Goal: Task Accomplishment & Management: Complete application form

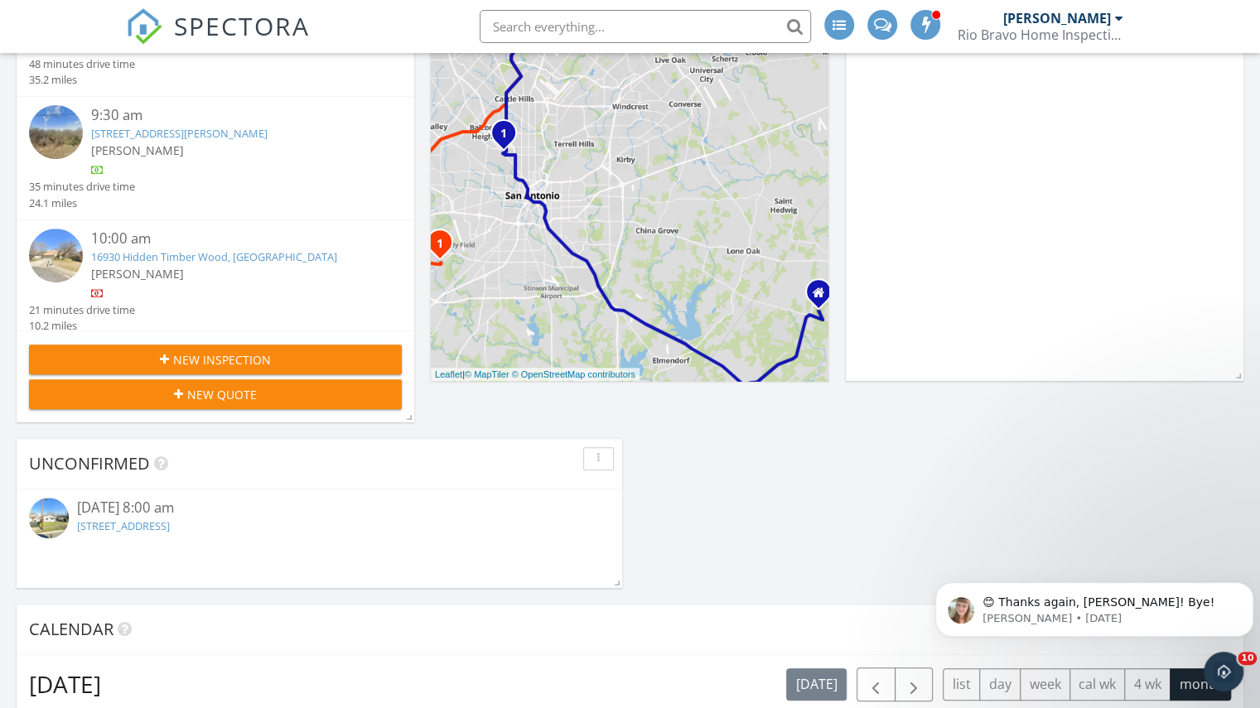
scroll to position [166, 0]
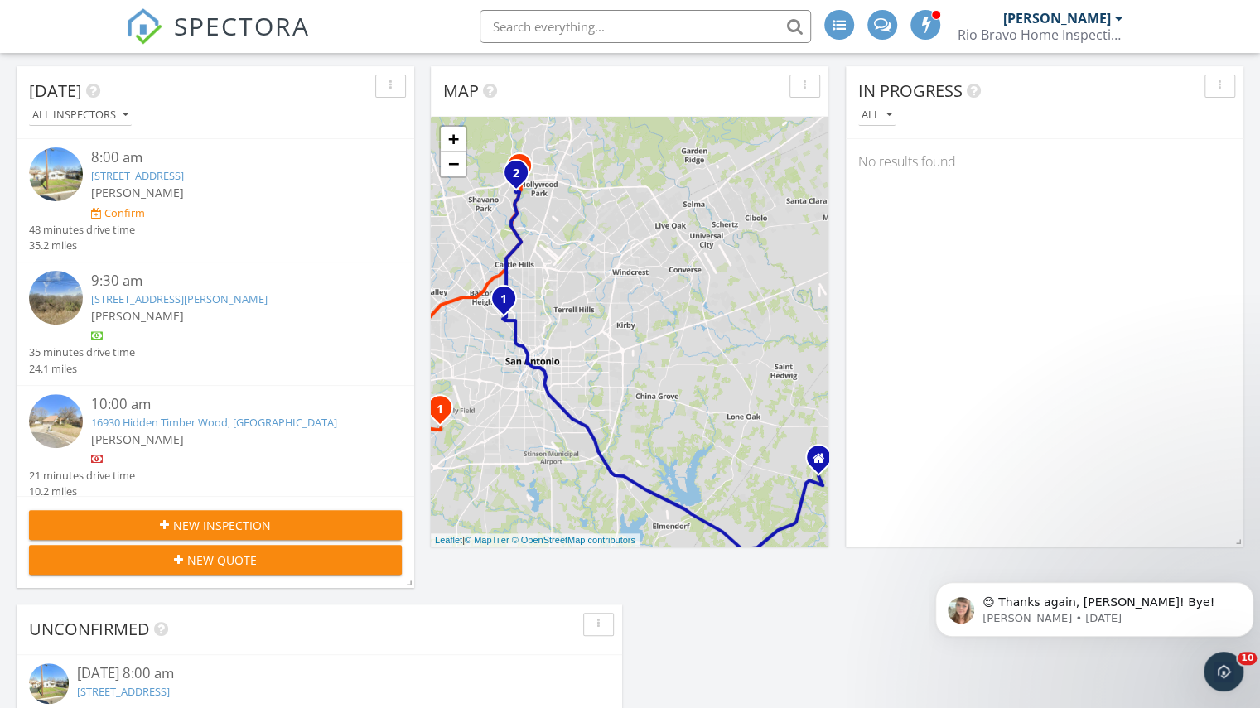
click at [195, 523] on span "New Inspection" at bounding box center [222, 525] width 98 height 17
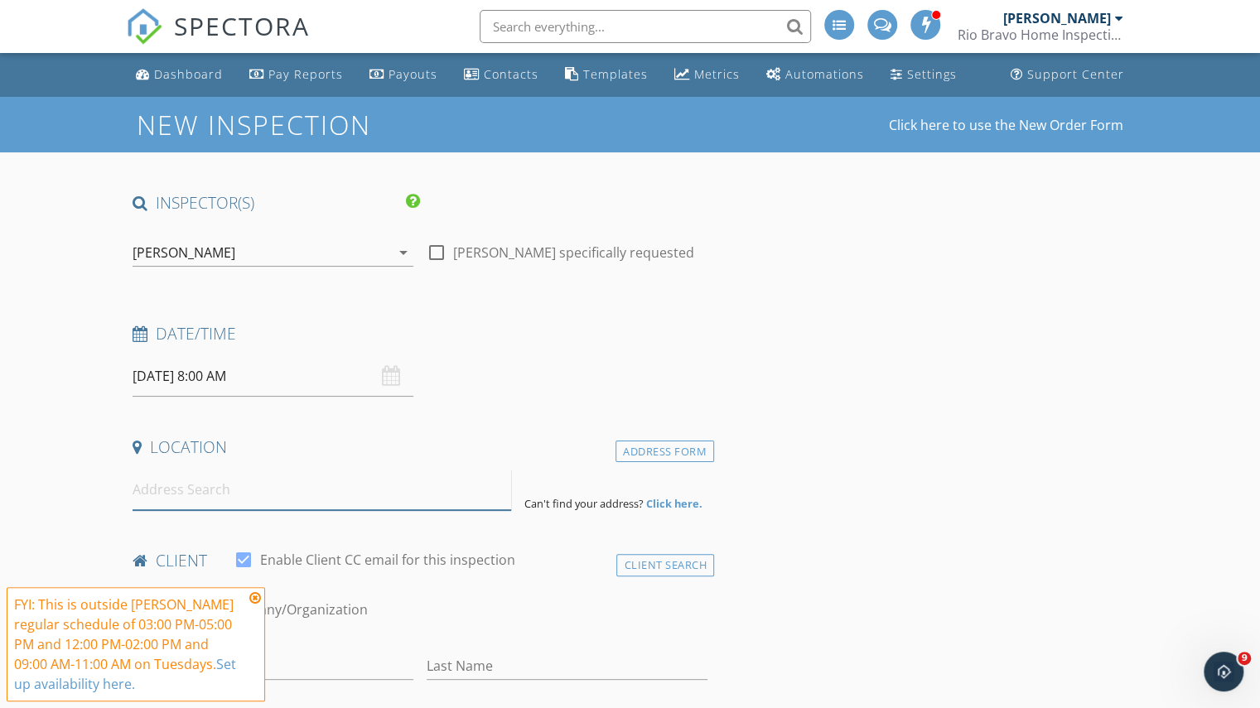
click at [166, 490] on input at bounding box center [322, 490] width 378 height 41
paste input "6638 Cousteau Ln Corpus Christi, Texas 78414"
type input "6638 Cousteau Ln Corpus Christi, Texas 78414"
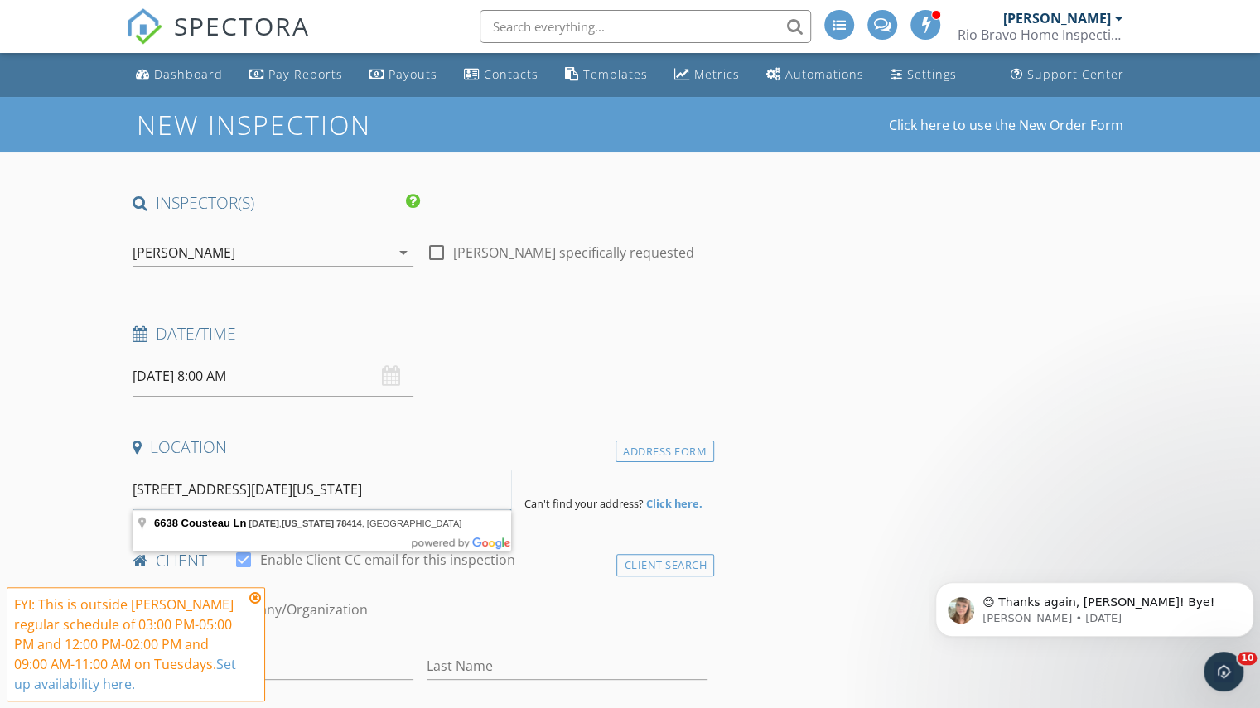
click at [194, 480] on input "6638 Cousteau Ln Corpus Christi, Texas 78414" at bounding box center [322, 490] width 378 height 41
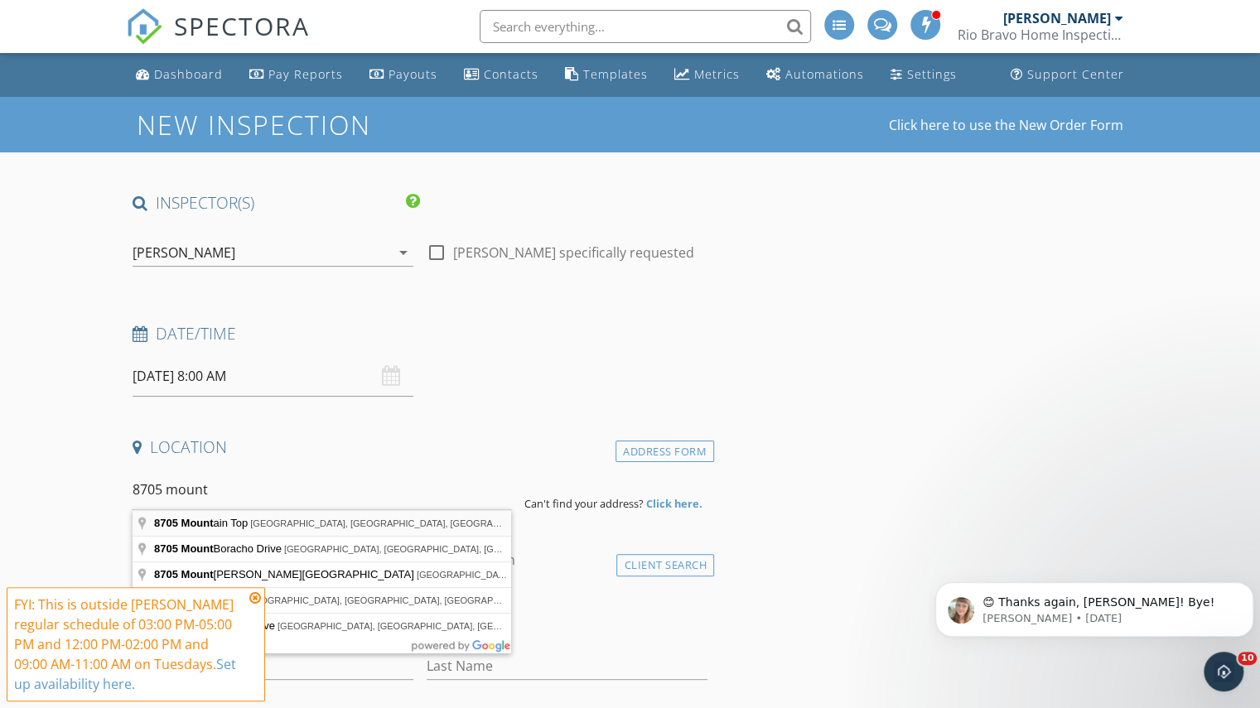
type input "8705 Mountain Top, San Antonio, TX, USA"
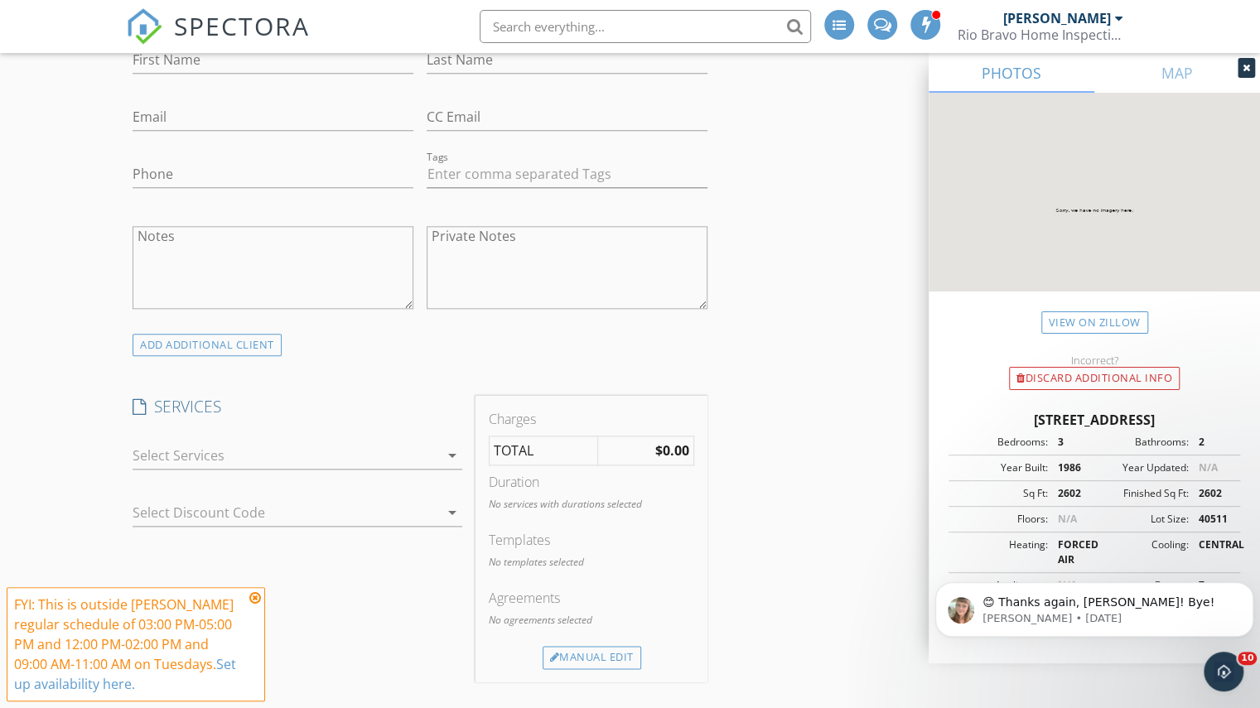
scroll to position [1276, 0]
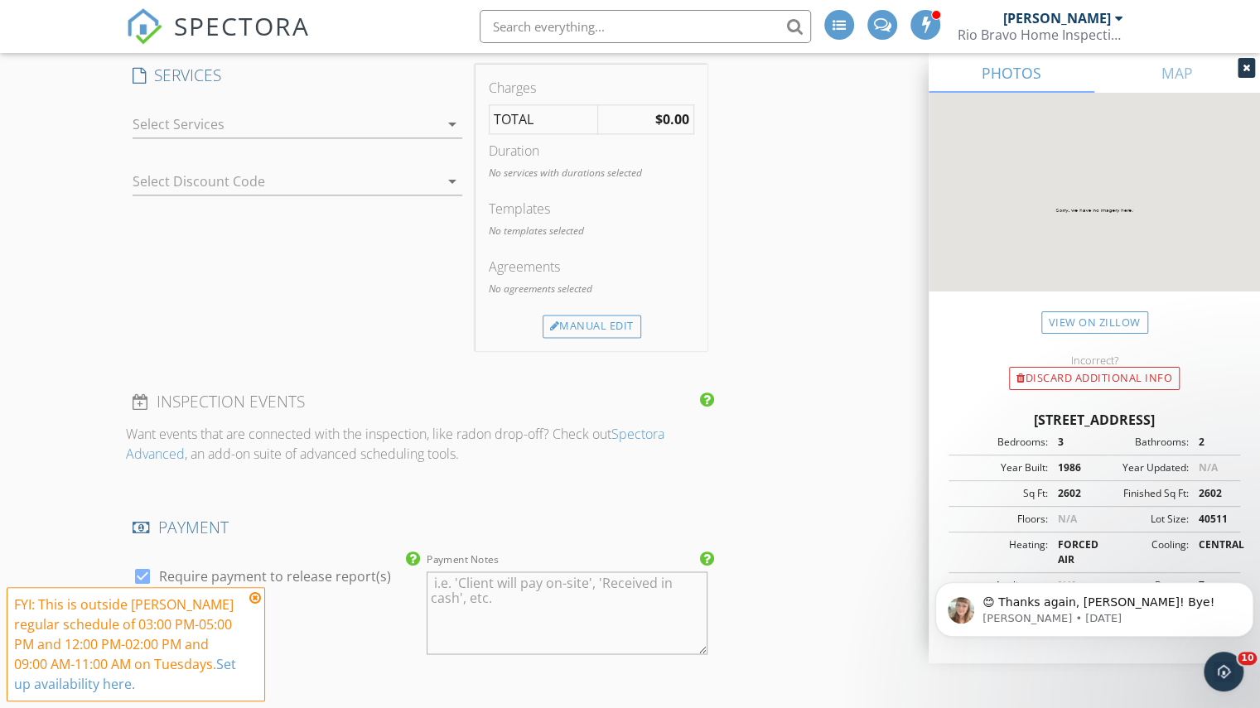
click at [322, 132] on div at bounding box center [286, 124] width 306 height 27
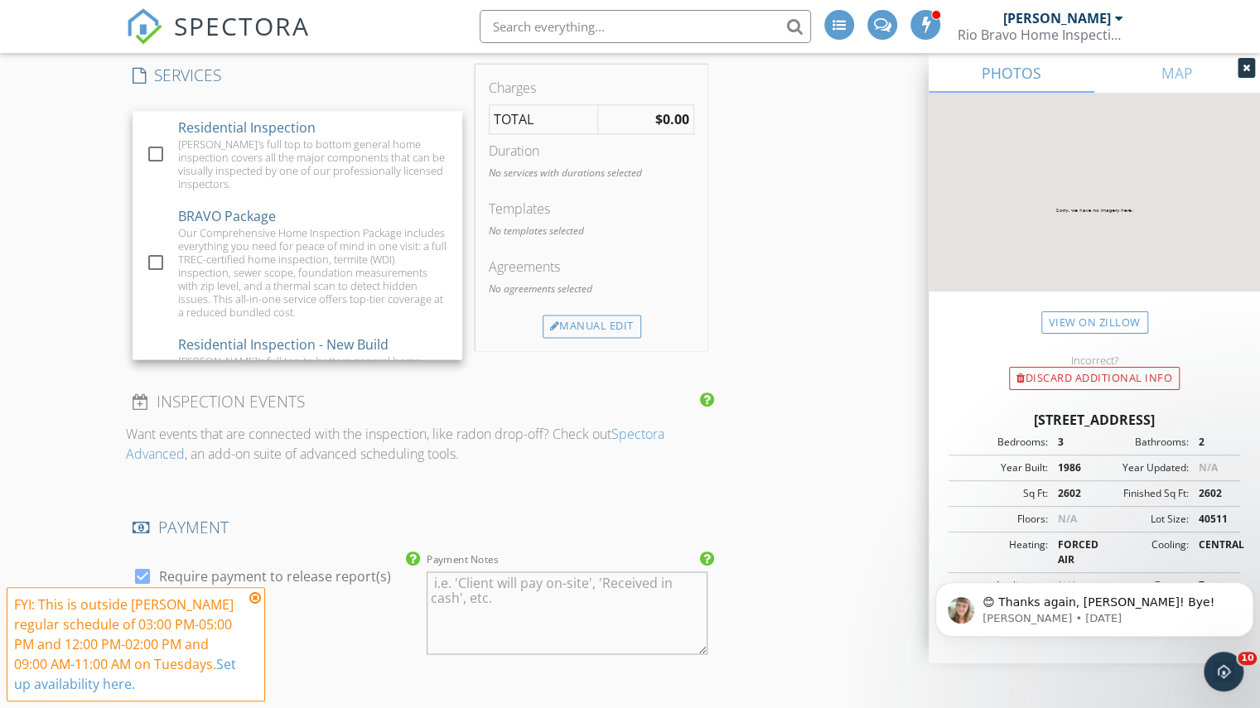
click at [322, 132] on div "Residential Inspection Rio Bravo's full top to bottom general home inspection c…" at bounding box center [314, 155] width 272 height 89
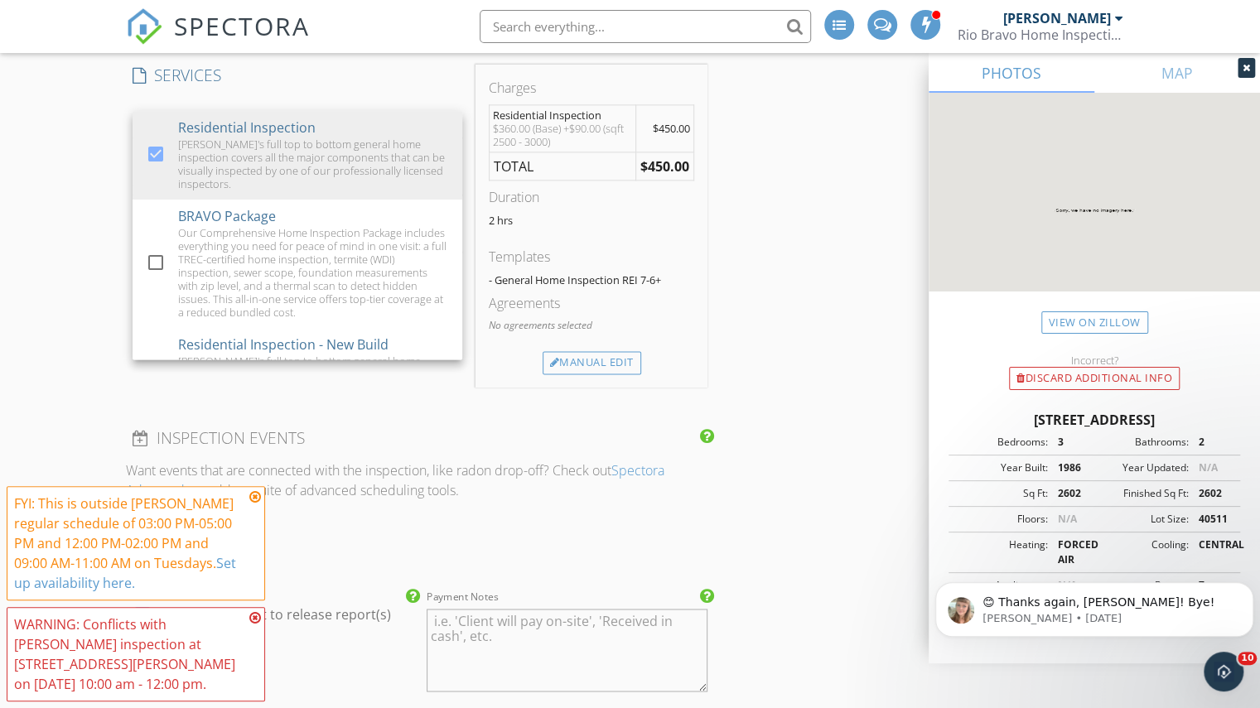
click at [253, 498] on icon at bounding box center [255, 496] width 12 height 13
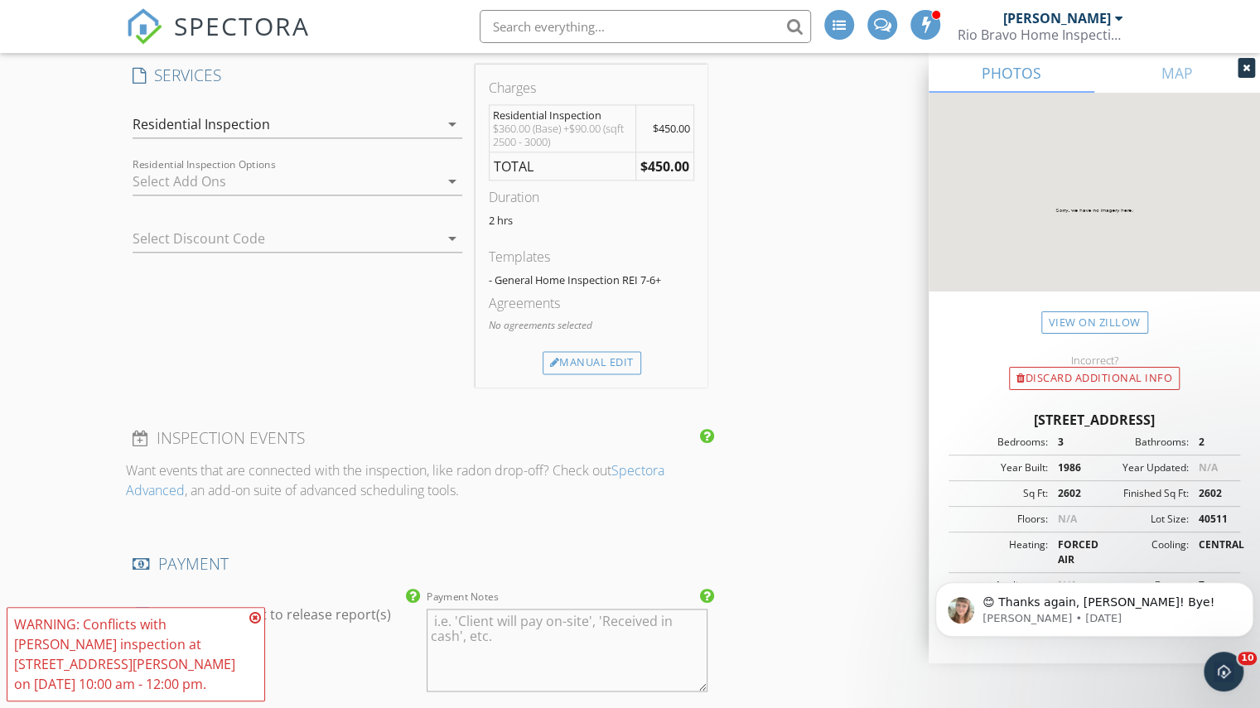
click at [249, 618] on icon at bounding box center [255, 617] width 12 height 13
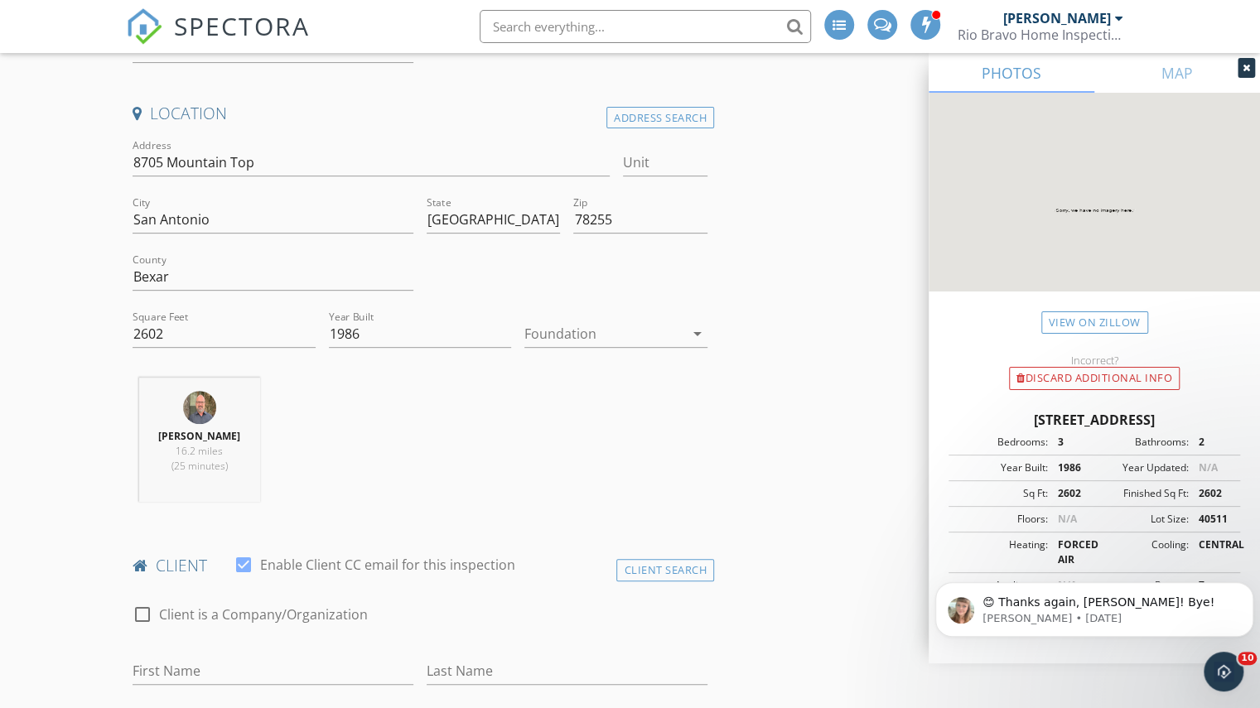
scroll to position [331, 0]
click at [581, 333] on div at bounding box center [604, 336] width 160 height 27
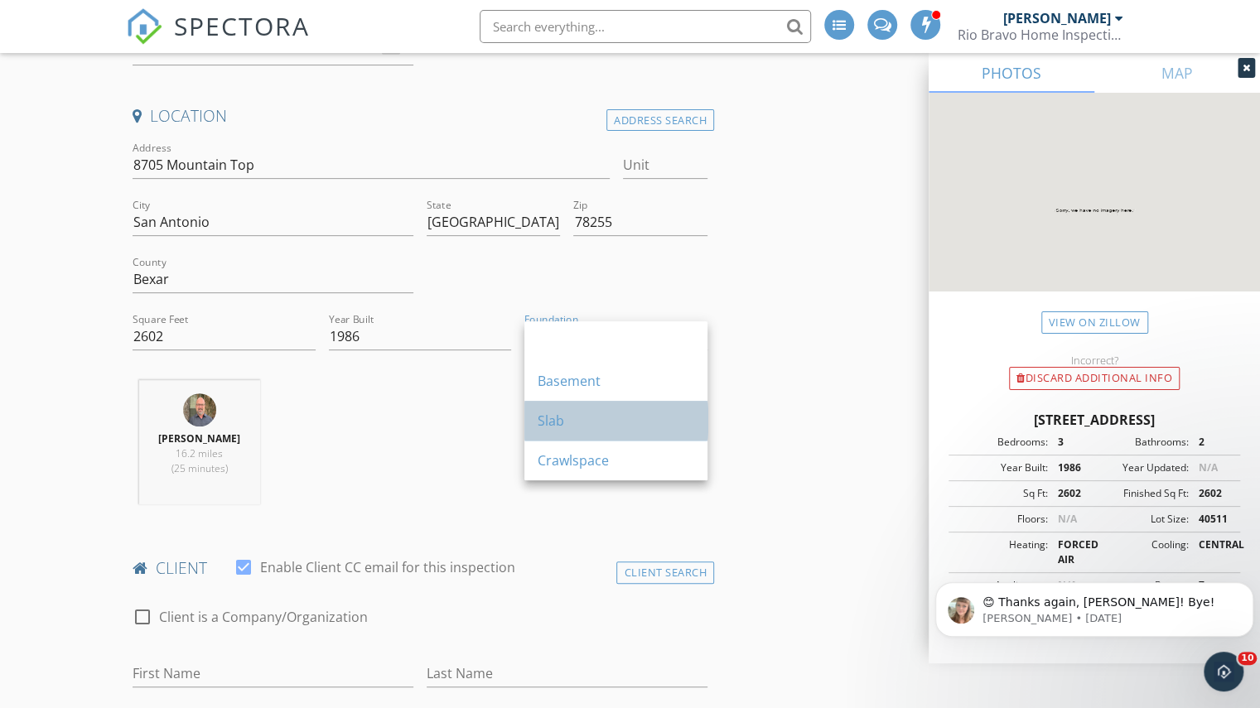
click at [607, 422] on div "Slab" at bounding box center [615, 421] width 157 height 20
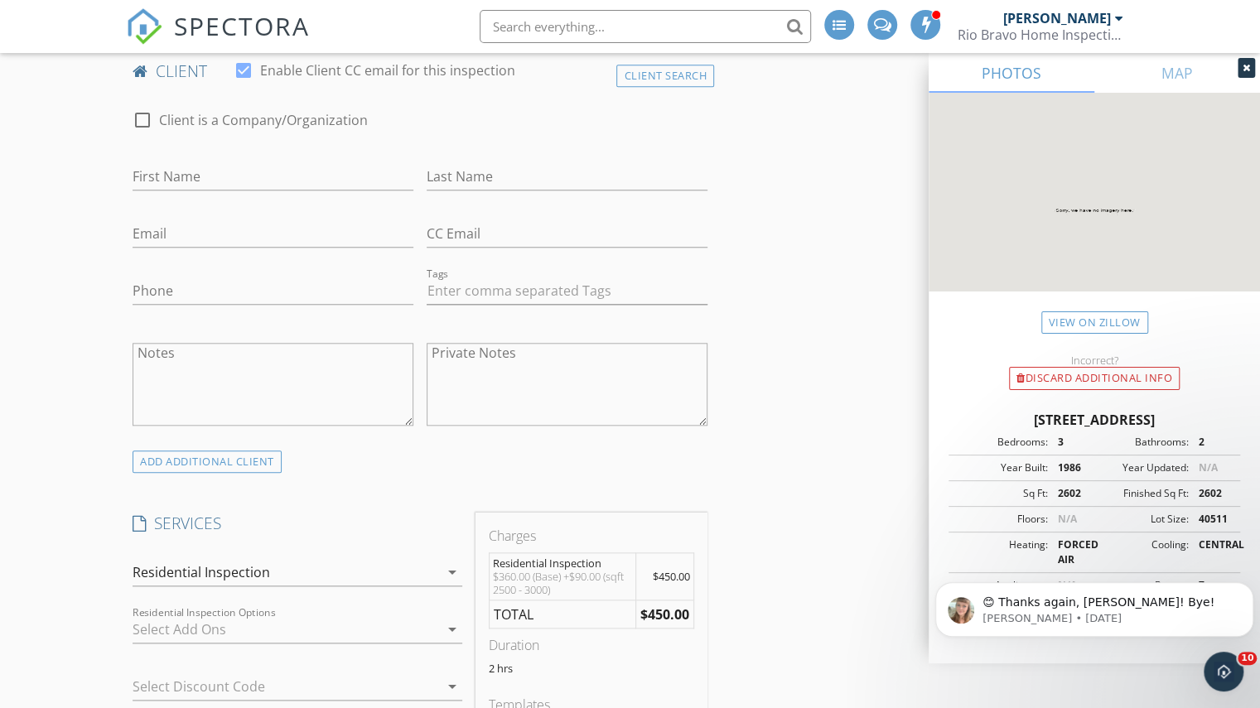
scroll to position [1159, 0]
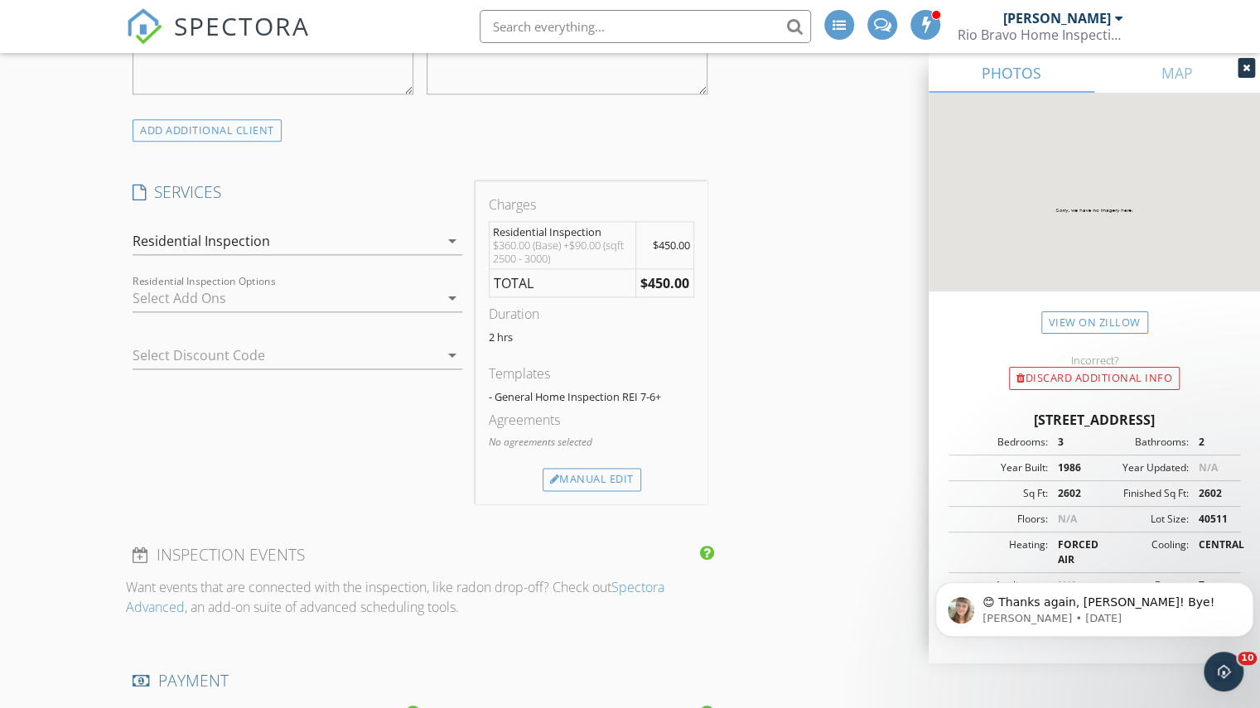
click at [151, 294] on div at bounding box center [286, 298] width 306 height 27
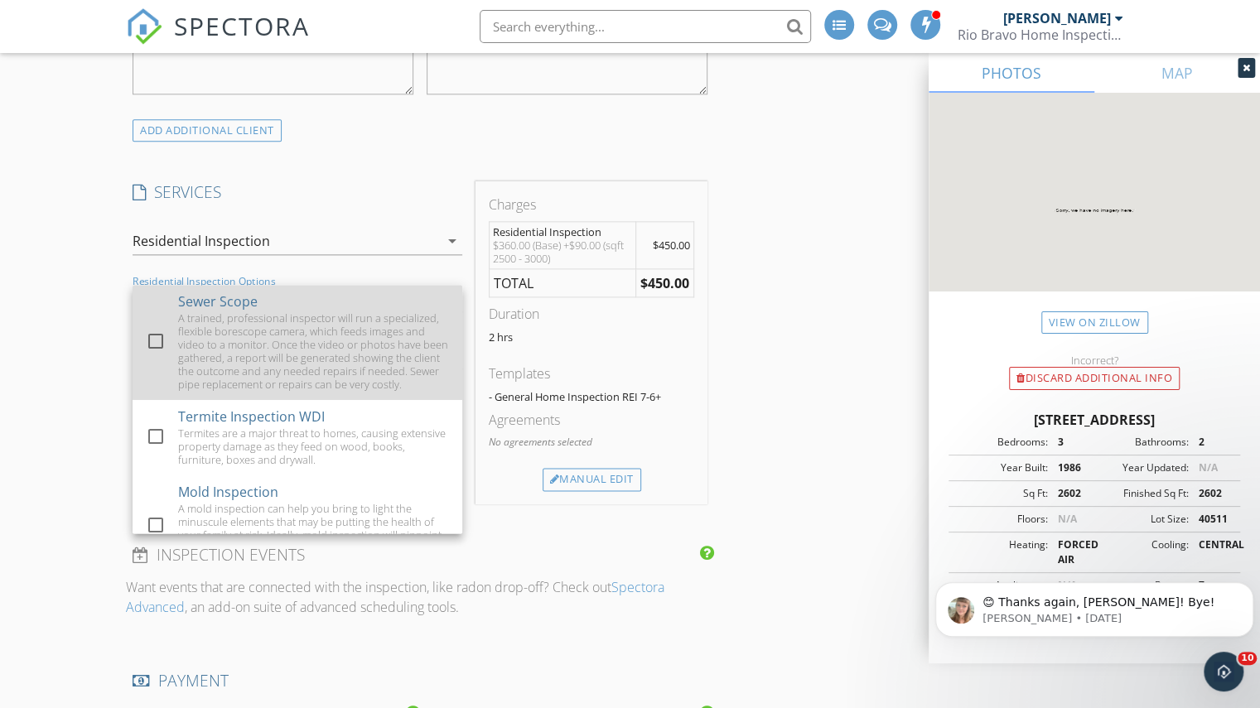
click at [221, 361] on div "A trained, professional inspector will run a specialized, flexible borescope ca…" at bounding box center [314, 351] width 272 height 80
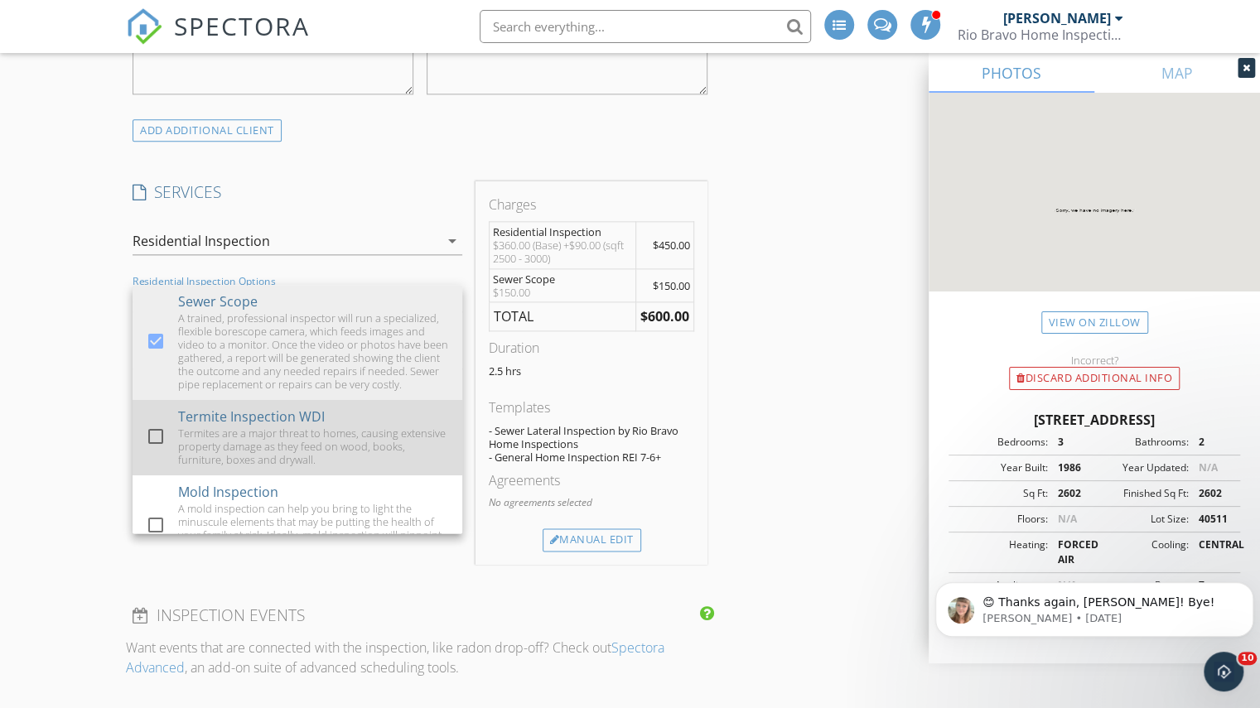
scroll to position [83, 0]
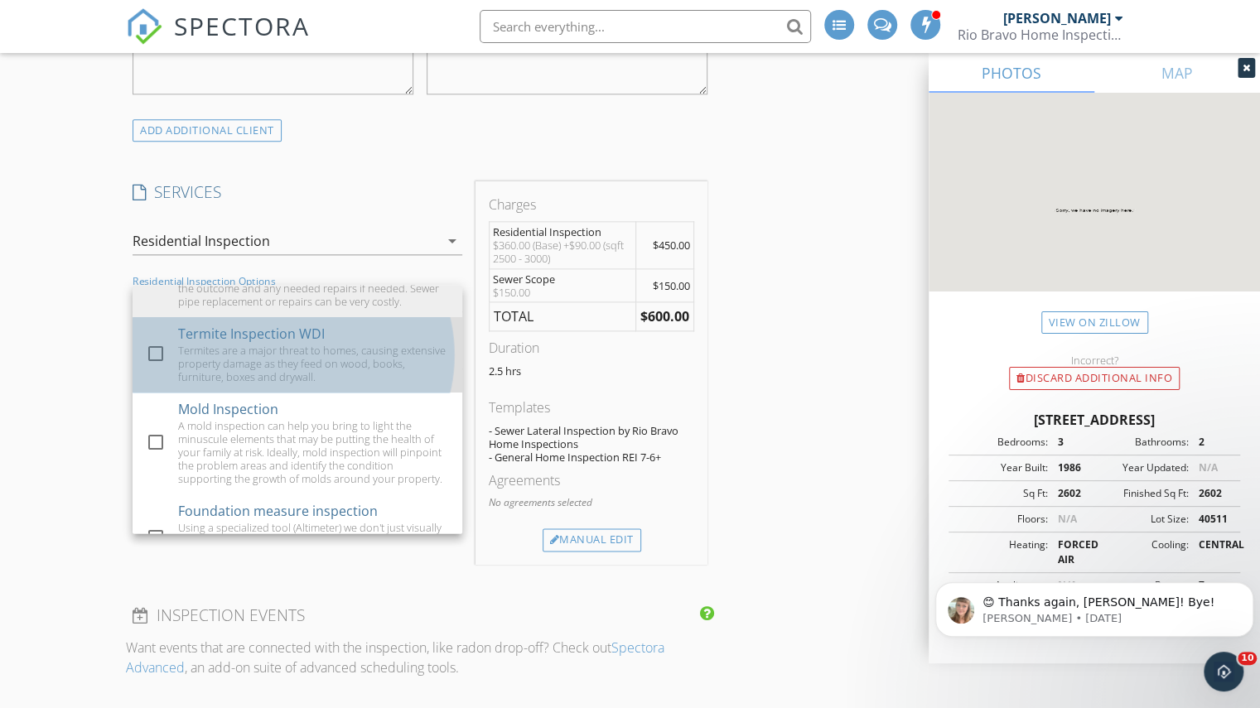
click at [205, 335] on div "Termite Inspection WDI" at bounding box center [251, 334] width 147 height 20
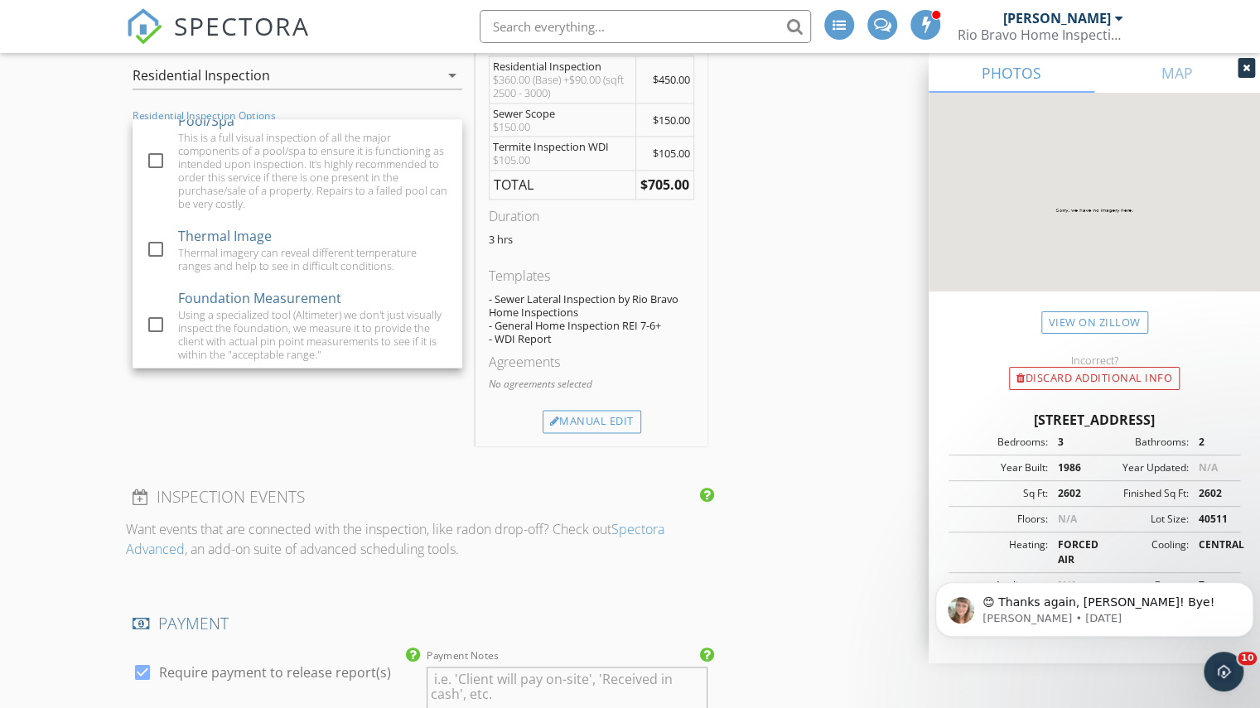
scroll to position [1242, 0]
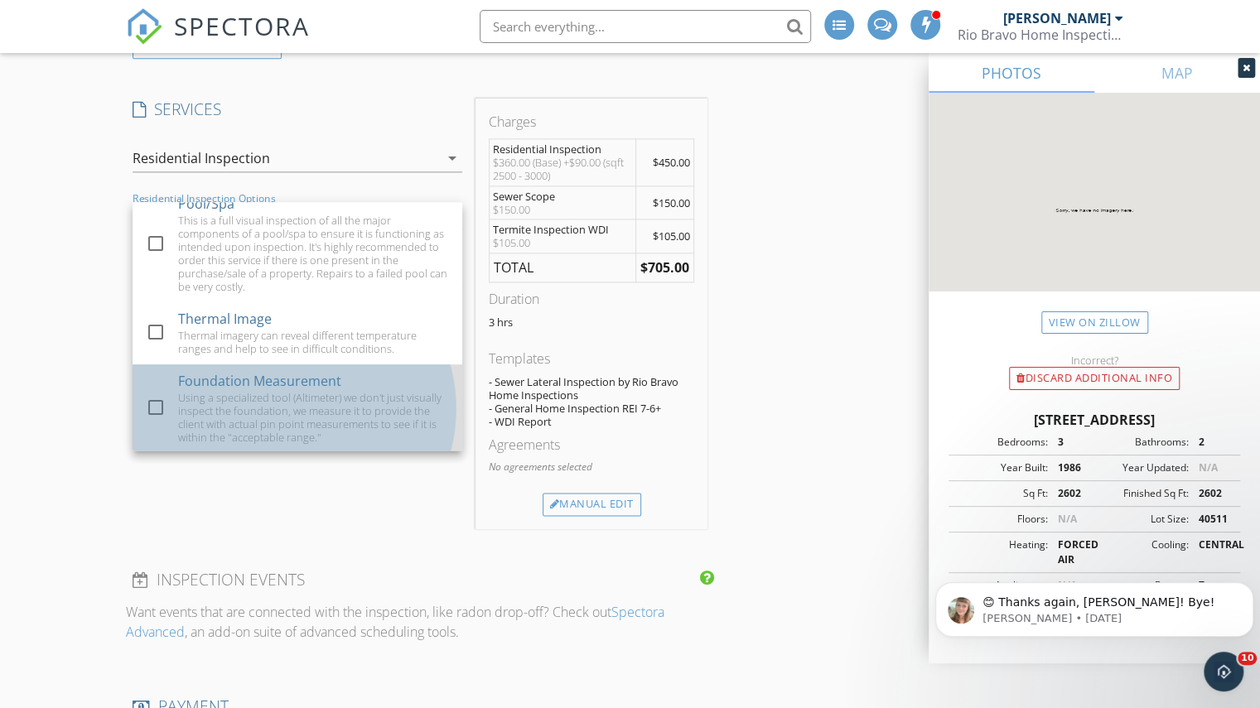
click at [312, 417] on div "Using a specialized tool (Altimeter) we don't just visually inspect the foundat…" at bounding box center [314, 417] width 272 height 53
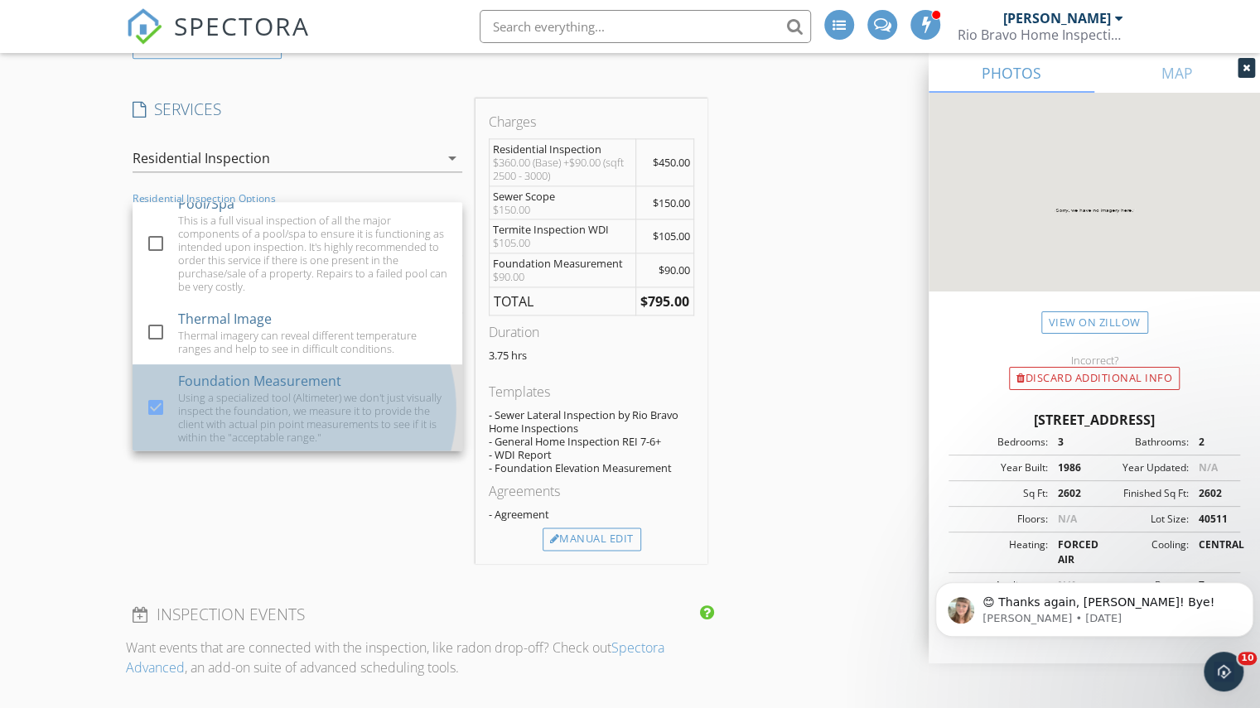
click at [312, 417] on div "Using a specialized tool (Altimeter) we don't just visually inspect the foundat…" at bounding box center [314, 417] width 272 height 53
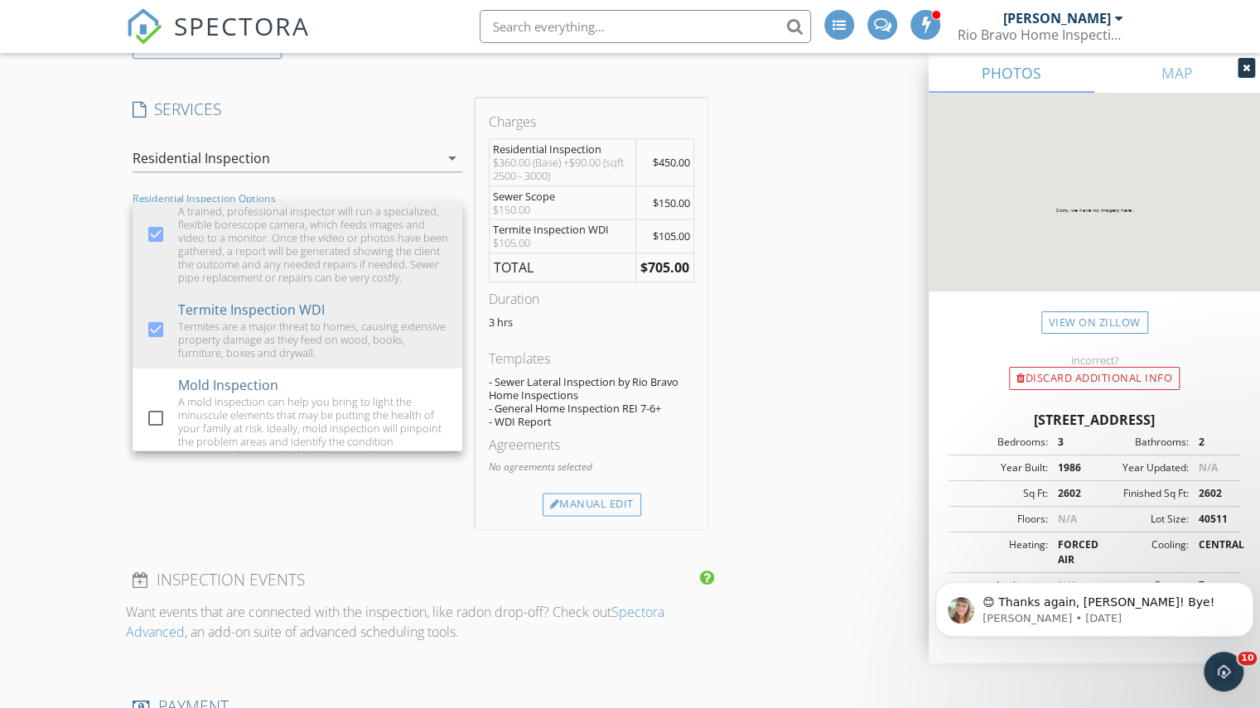
scroll to position [0, 0]
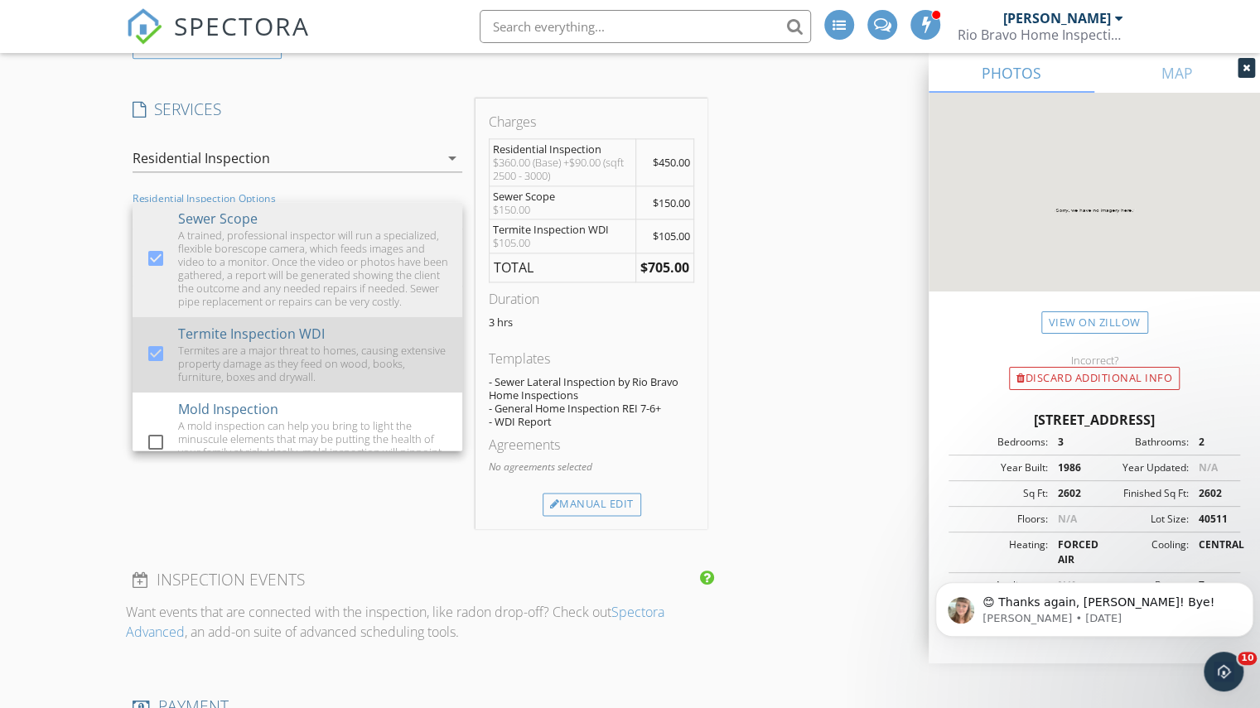
click at [296, 334] on div "Termite Inspection WDI" at bounding box center [251, 334] width 147 height 20
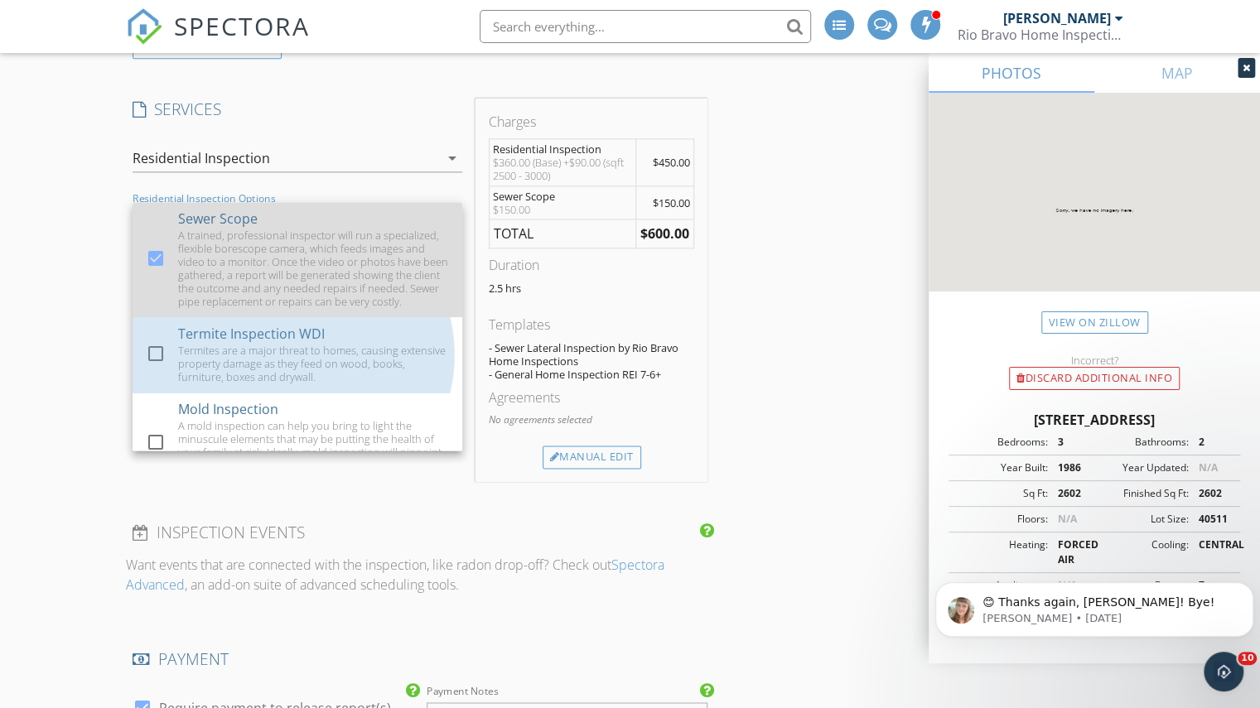
click at [299, 258] on div "A trained, professional inspector will run a specialized, flexible borescope ca…" at bounding box center [314, 269] width 272 height 80
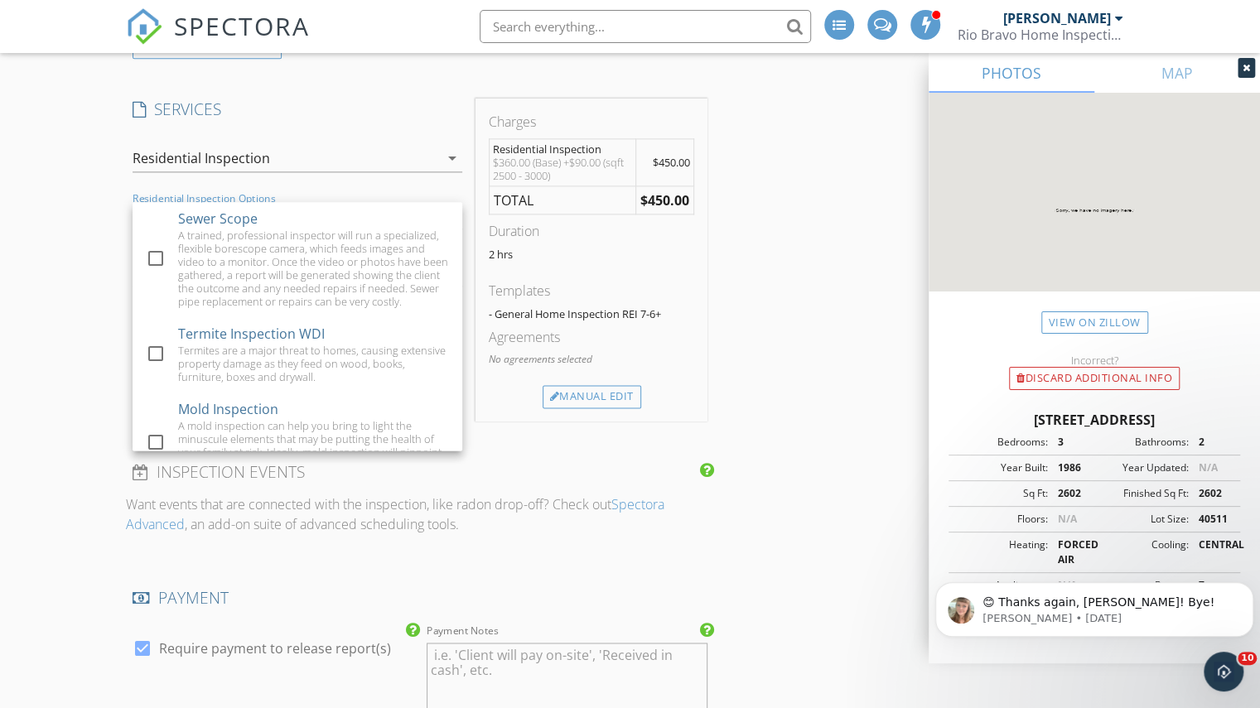
click at [342, 70] on div "INSPECTOR(S) check_box Charles Cole PRIMARY check_box_outline_blank Brad Test c…" at bounding box center [420, 425] width 588 height 2950
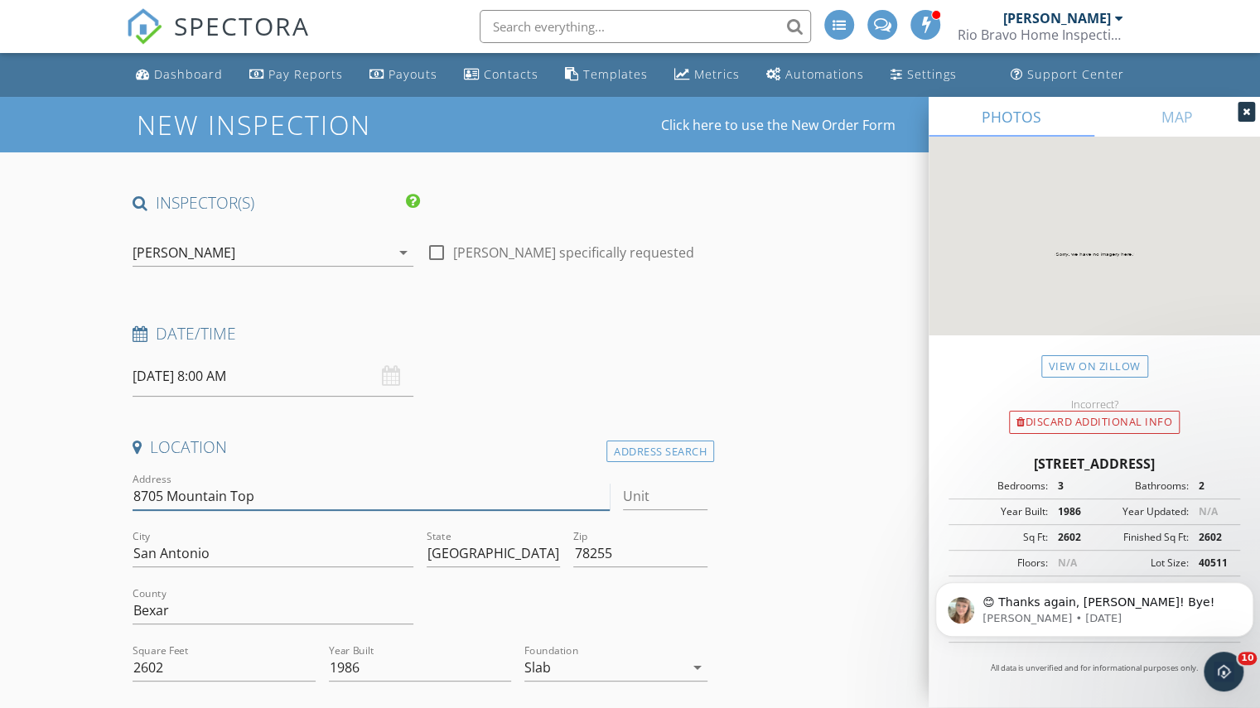
click at [242, 499] on input "8705 Mountain Top" at bounding box center [371, 496] width 476 height 27
click at [242, 498] on input "8705 Mountain Top" at bounding box center [371, 496] width 476 height 27
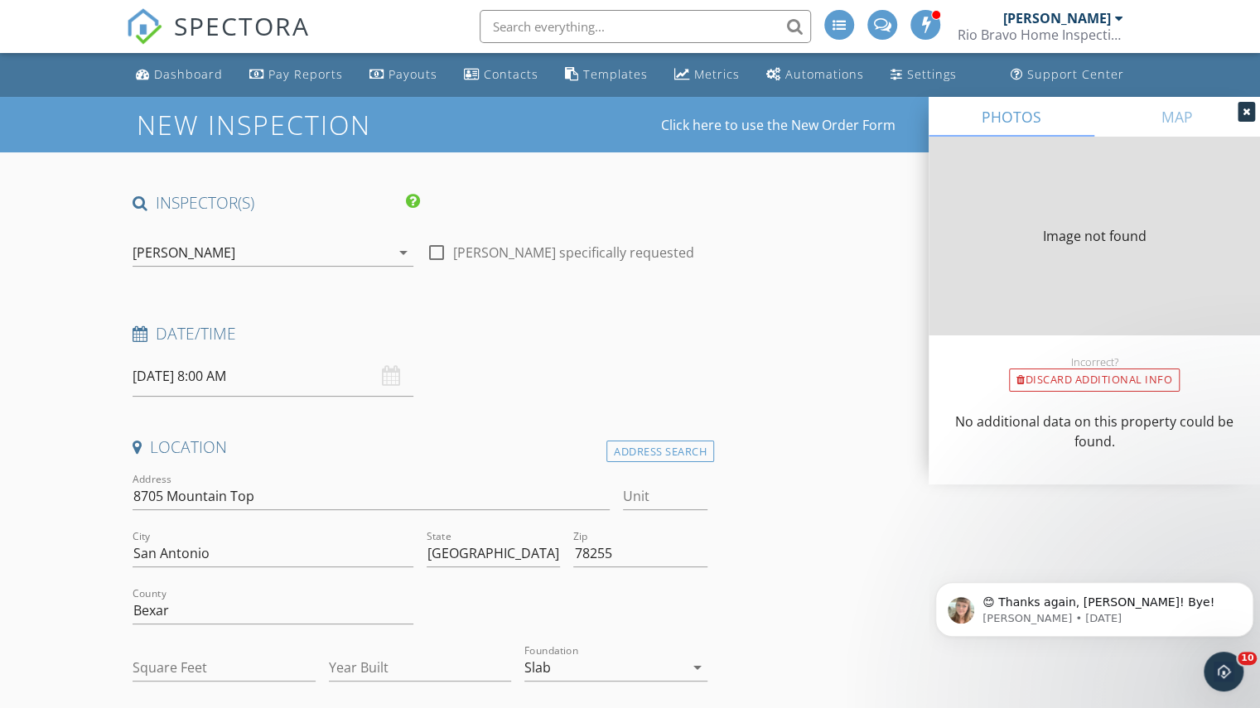
type input "2602"
type input "1986"
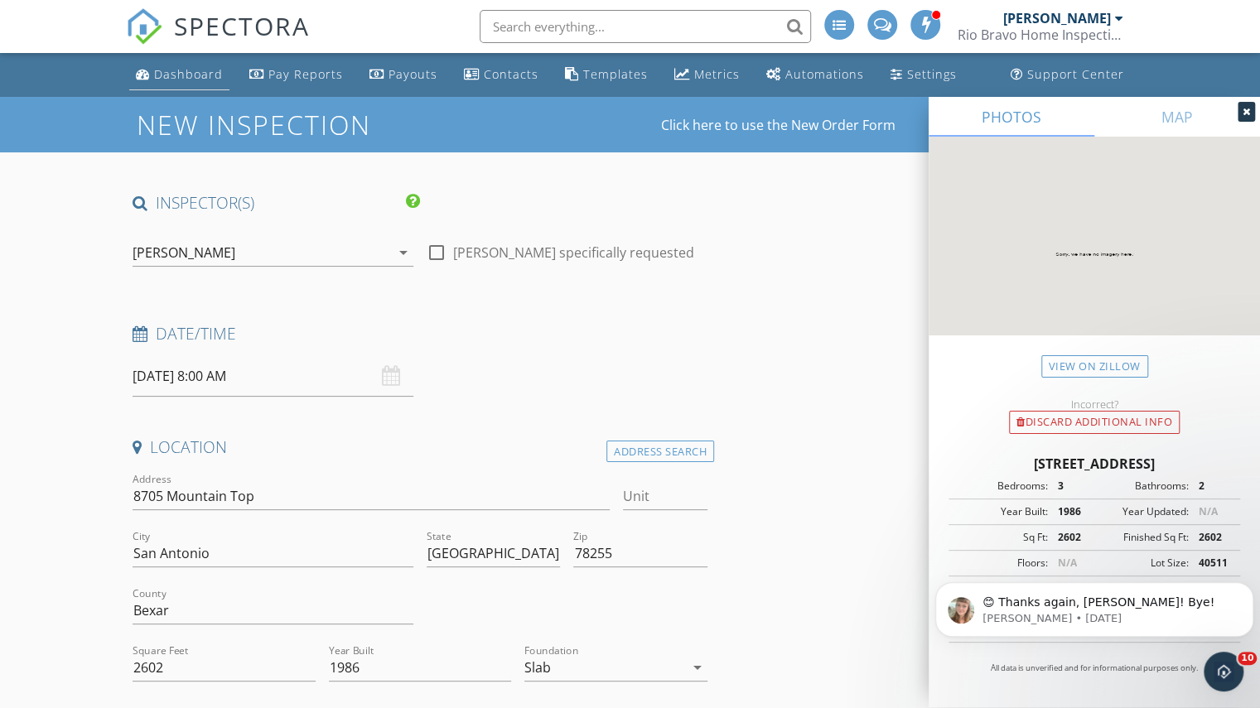
click at [204, 75] on div "Dashboard" at bounding box center [188, 74] width 69 height 16
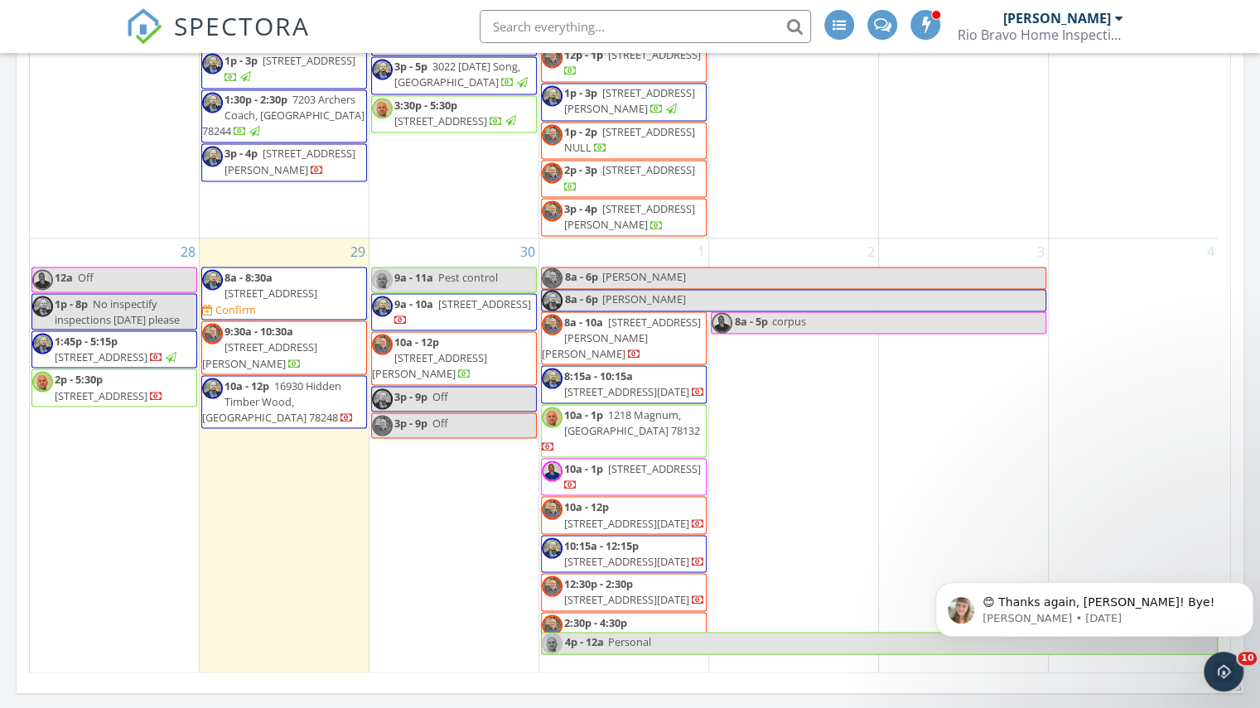
scroll to position [1077, 0]
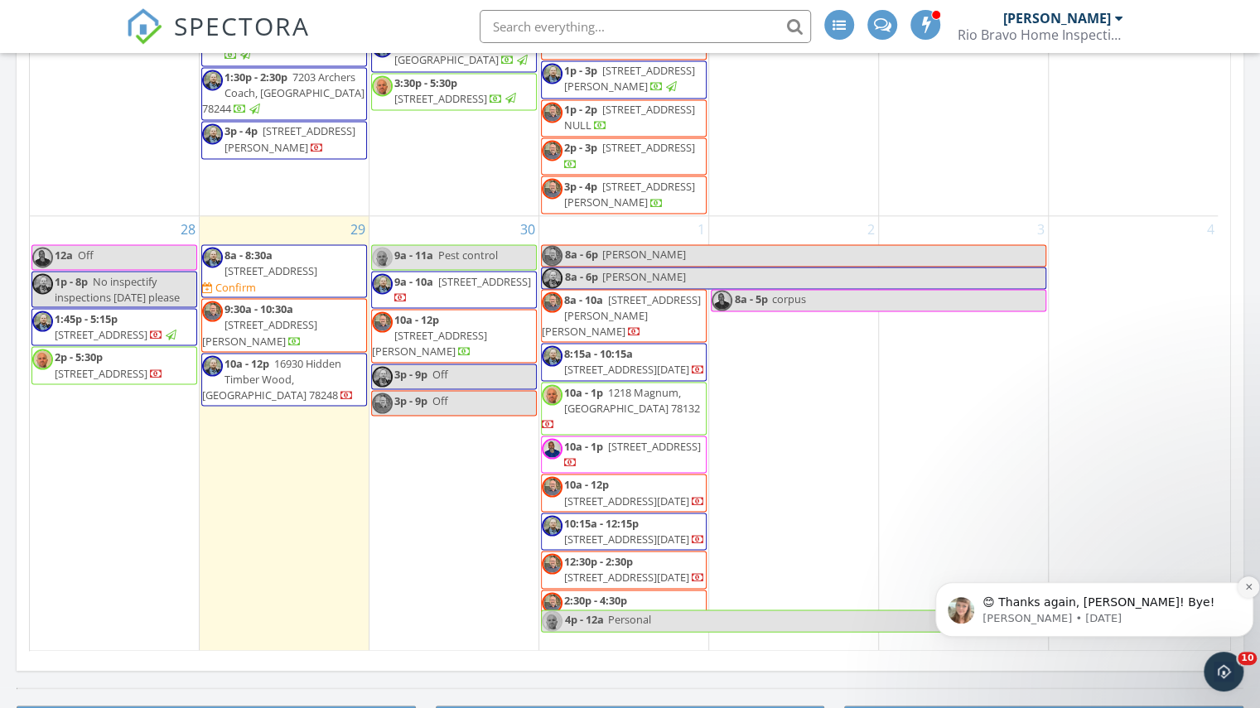
click at [1245, 588] on icon "Dismiss notification" at bounding box center [1248, 586] width 9 height 9
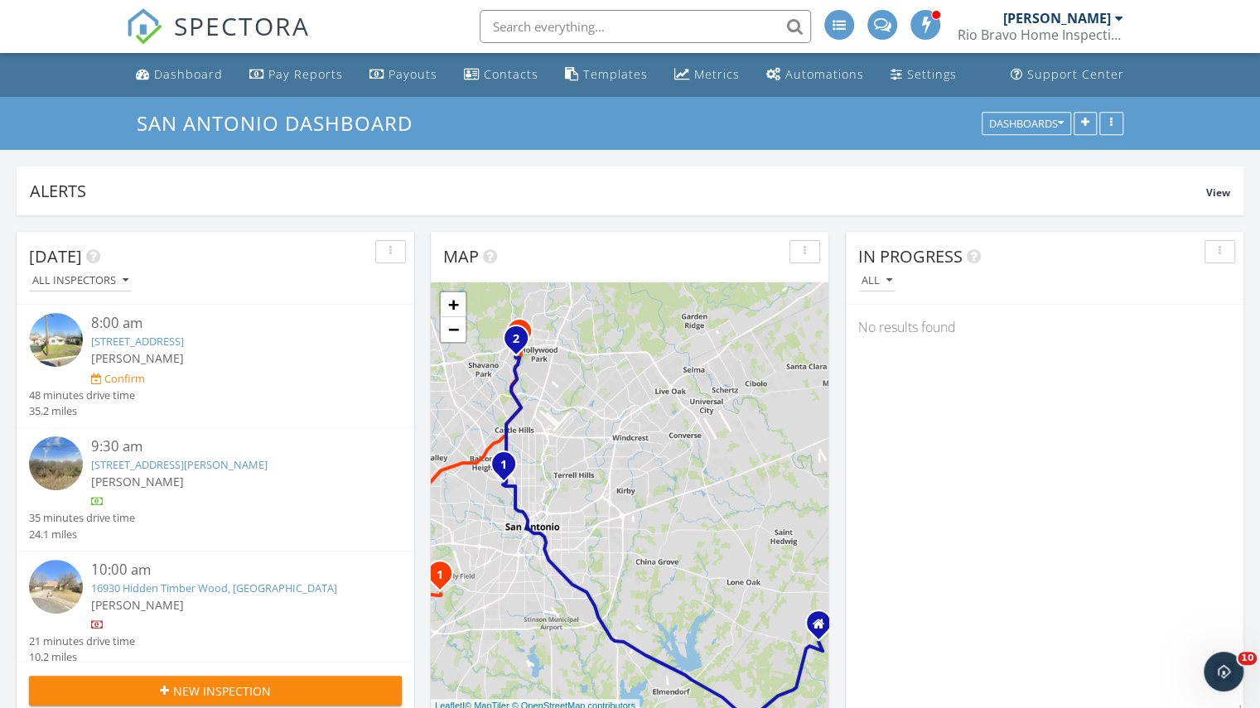
click at [1034, 41] on div "Rio Bravo Home Inspections" at bounding box center [1040, 35] width 166 height 17
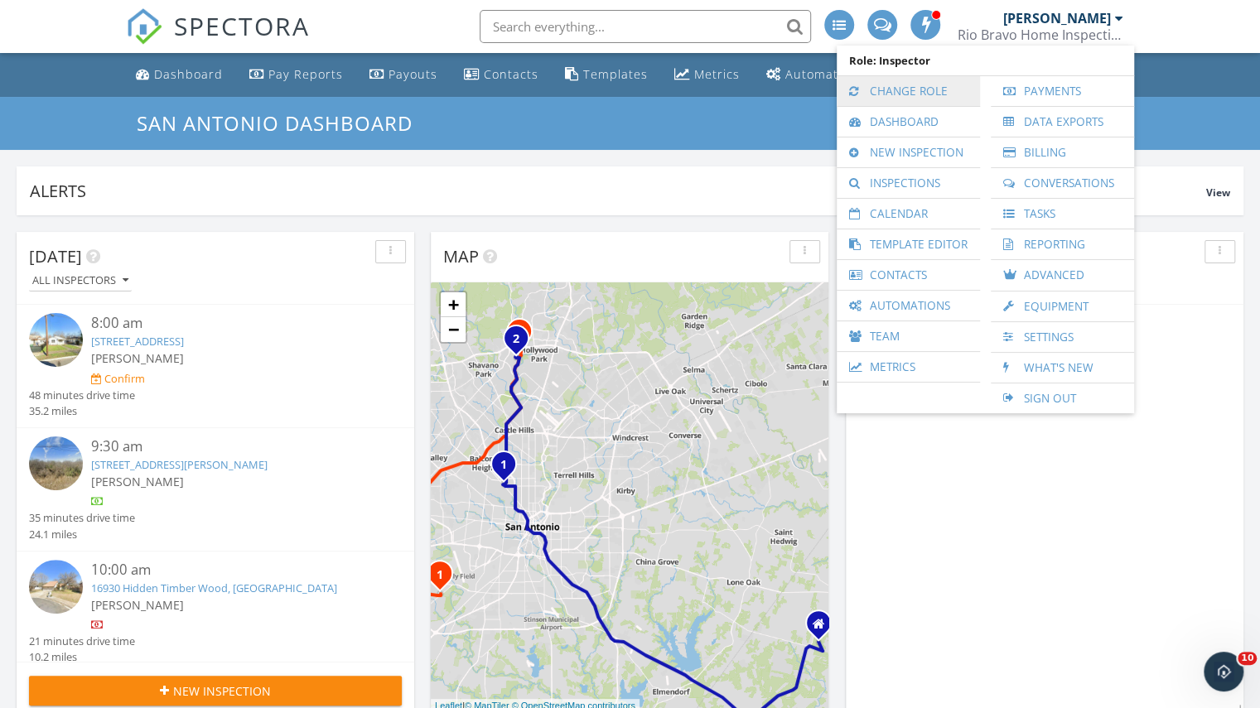
click at [909, 97] on link "Change Role" at bounding box center [908, 91] width 127 height 30
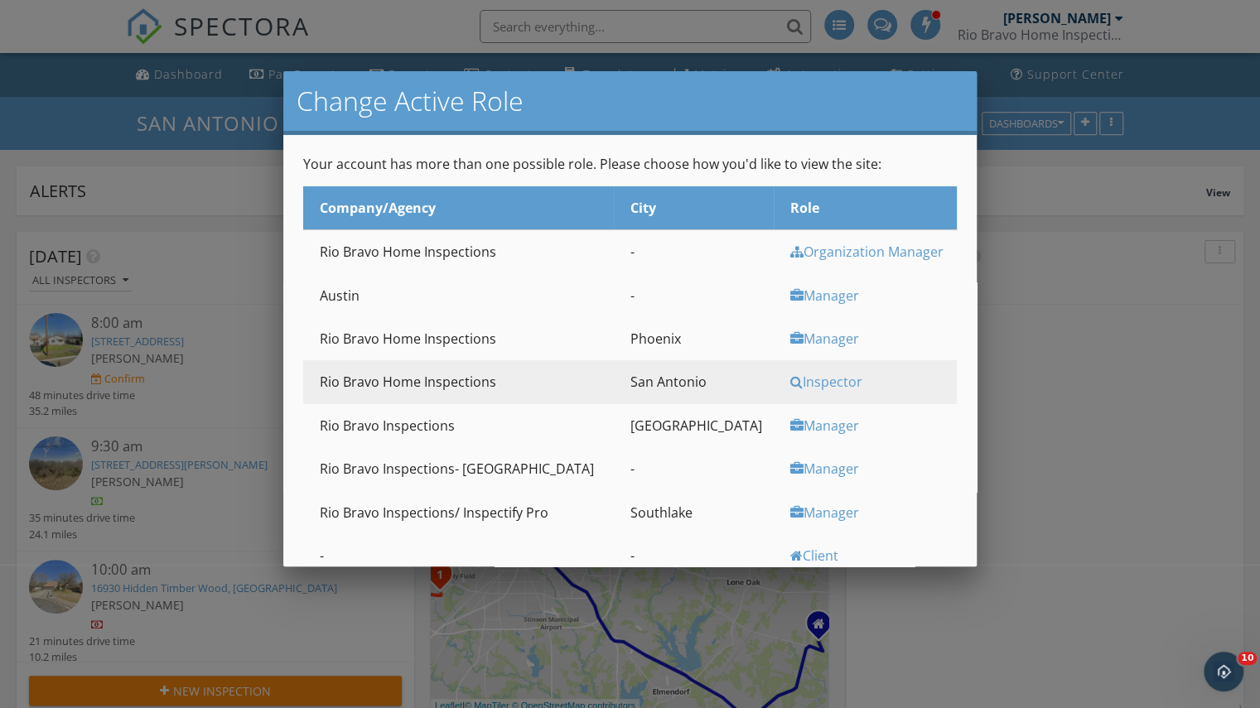
click at [790, 292] on div "Manager" at bounding box center [871, 296] width 162 height 18
